Goal: Understand process/instructions: Learn how to perform a task or action

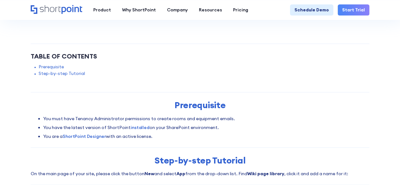
scroll to position [32, 0]
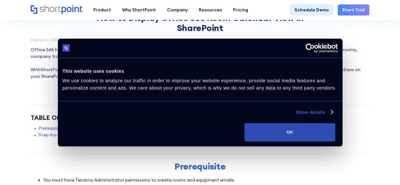
click at [335, 134] on button "OK" at bounding box center [289, 132] width 91 height 18
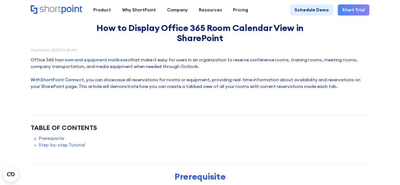
scroll to position [0, 0]
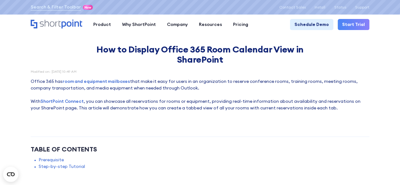
click at [47, 159] on link "Prerequisite" at bounding box center [51, 159] width 25 height 7
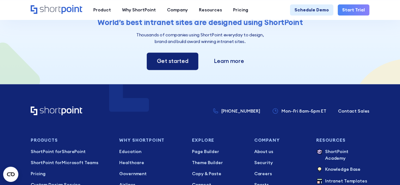
scroll to position [411, 0]
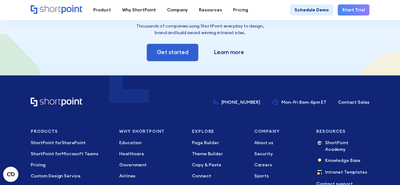
click at [174, 53] on link "Get started" at bounding box center [173, 52] width 52 height 17
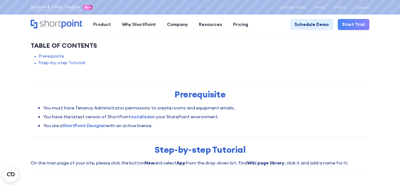
scroll to position [0, 0]
